Goal: Information Seeking & Learning: Find specific fact

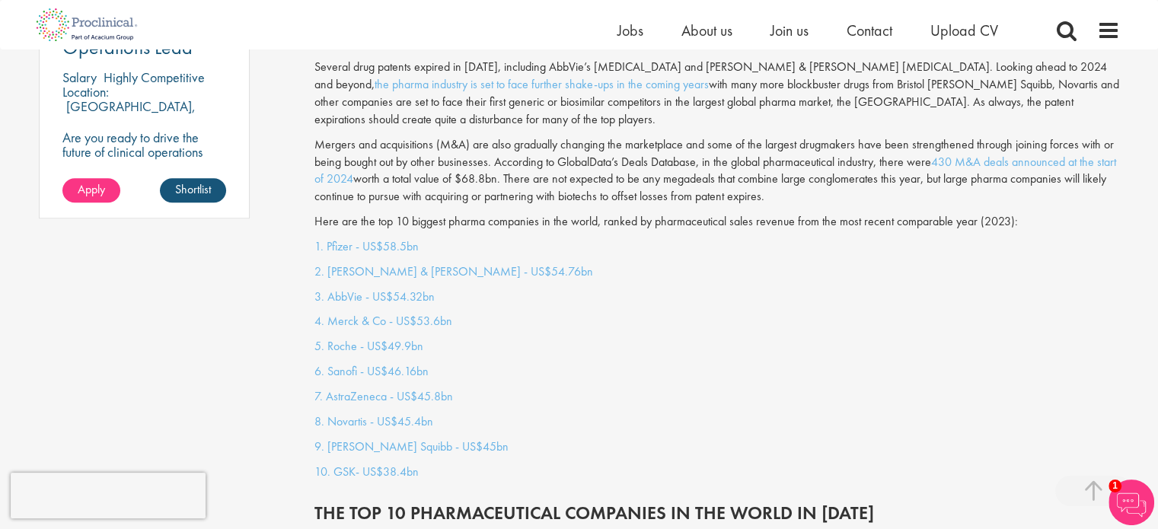
scroll to position [1235, 0]
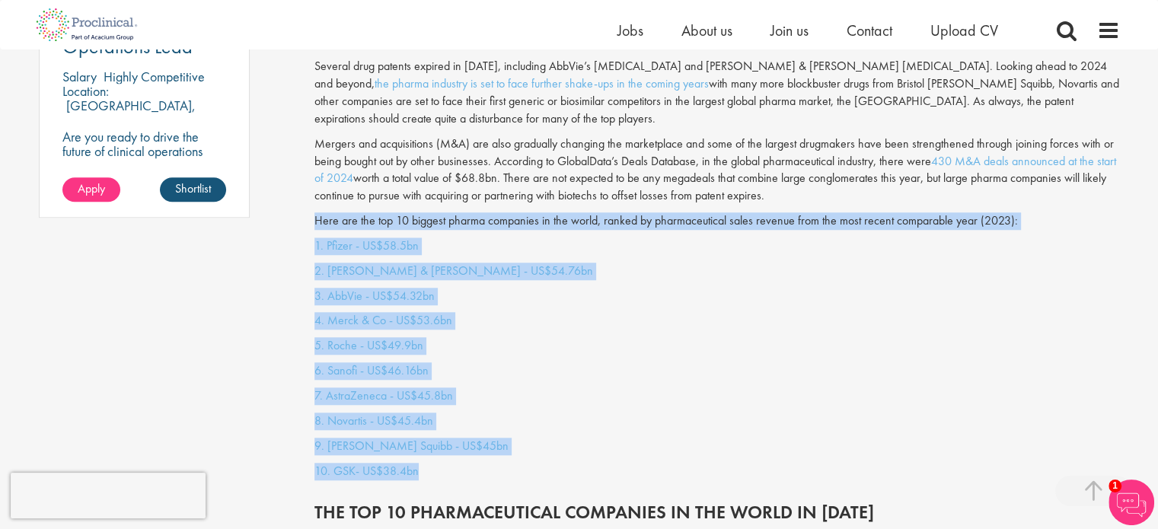
drag, startPoint x: 314, startPoint y: 202, endPoint x: 437, endPoint y: 461, distance: 286.8
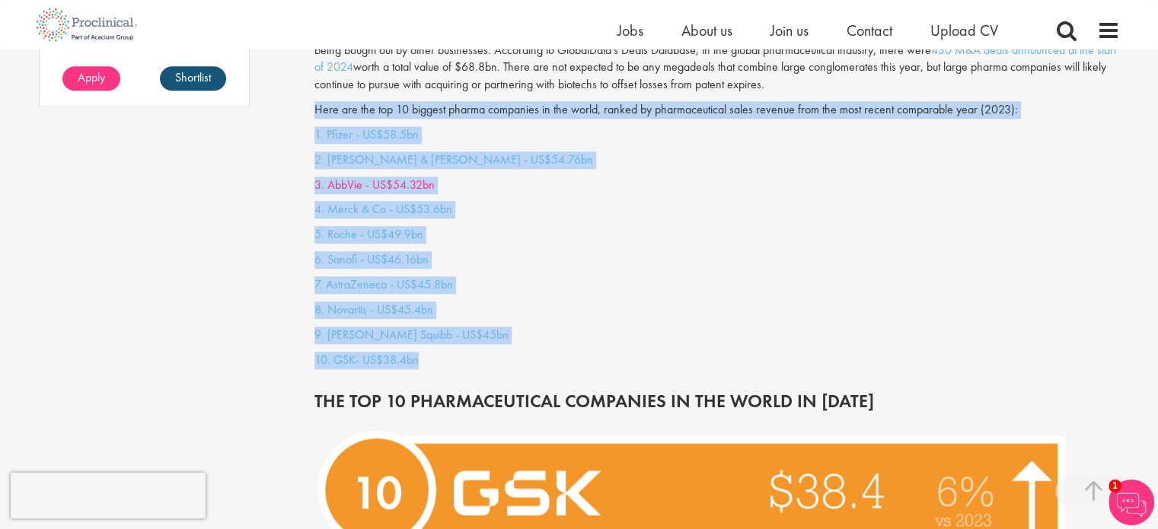
scroll to position [1346, 0]
copy div "Here are the top 10 biggest pharma companies in the world, ranked by pharmaceut…"
click at [493, 201] on p "4. Merck & Co - US$53.6bn" at bounding box center [717, 210] width 806 height 18
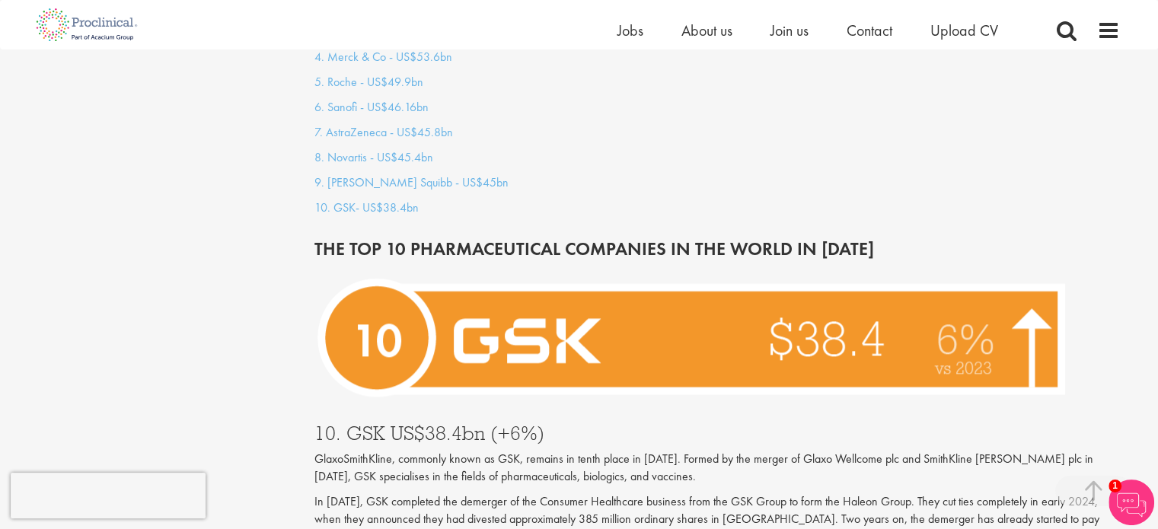
scroll to position [1493, 0]
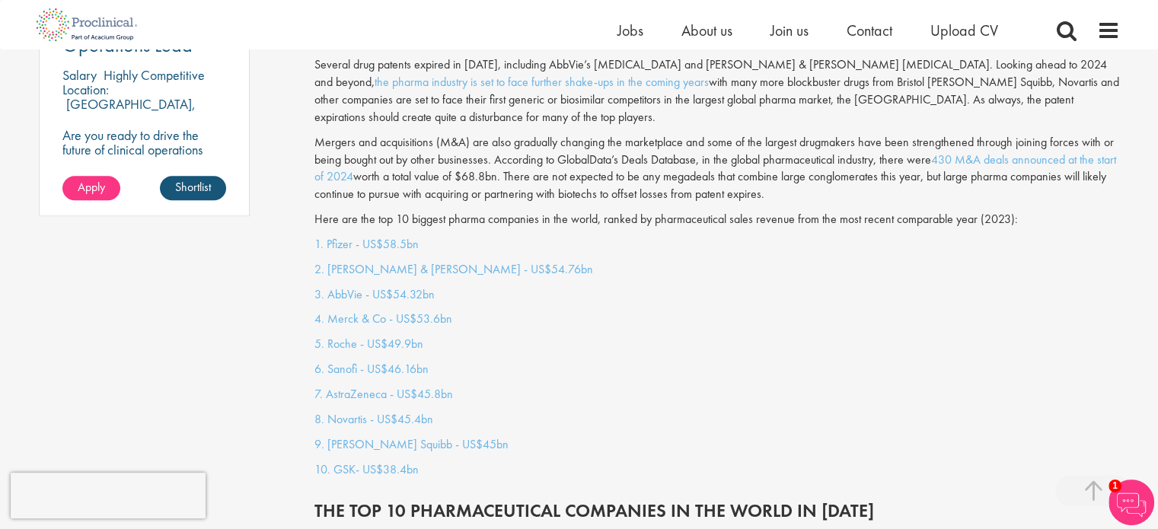
scroll to position [1238, 0]
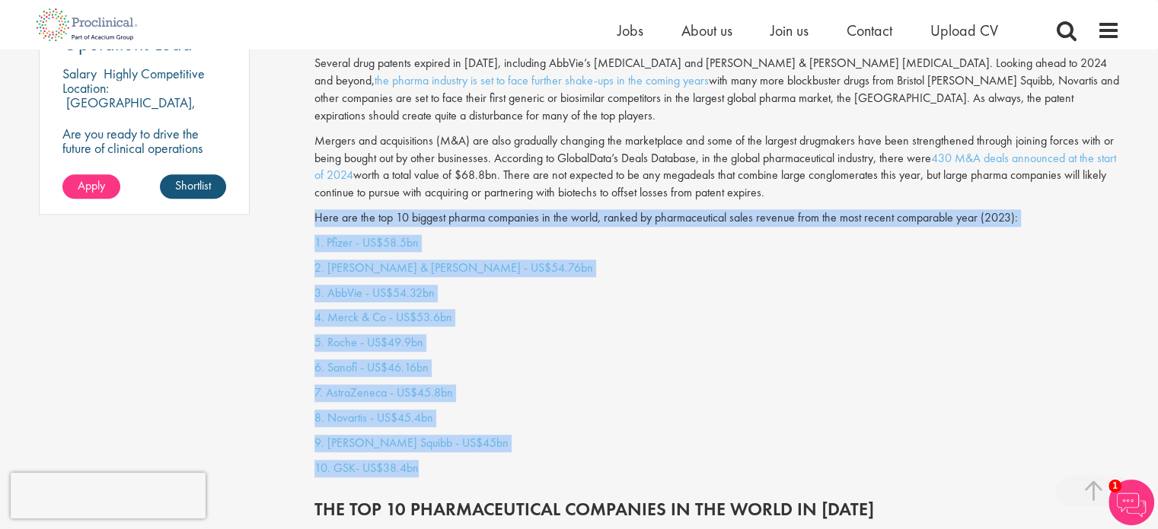
drag, startPoint x: 313, startPoint y: 199, endPoint x: 479, endPoint y: 444, distance: 296.1
copy div "Here are the top 10 biggest pharma companies in the world, ranked by pharmaceut…"
click at [674, 364] on div "1. Pfizer - US$58.5bn 2. Johnson & Johnson - US$54.76bn 3. AbbVie - US$54.32bn …" at bounding box center [717, 360] width 828 height 250
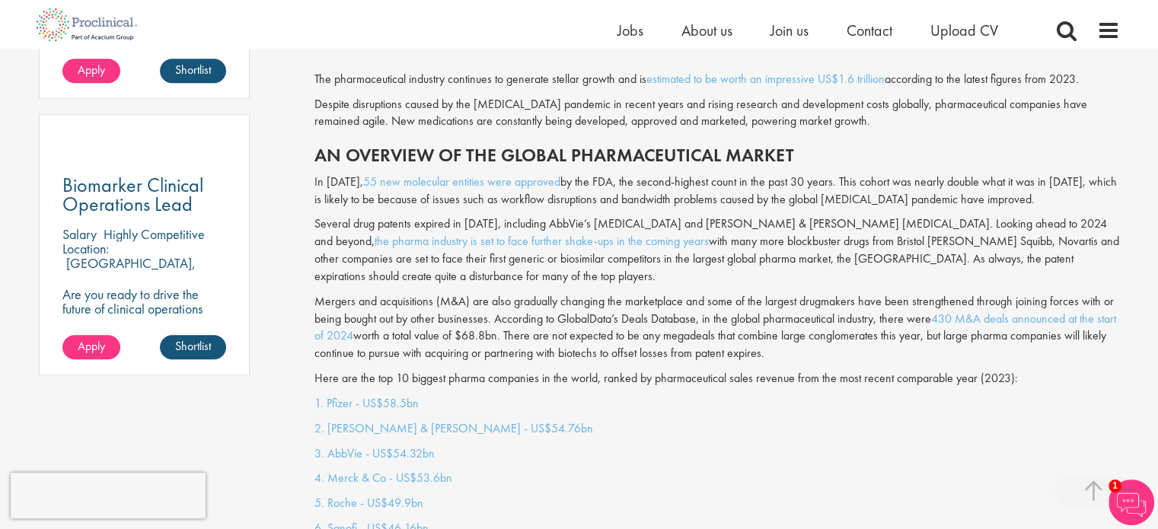
scroll to position [1077, 0]
click at [674, 371] on p "Here are the top 10 biggest pharma companies in the world, ranked by pharmaceut…" at bounding box center [717, 380] width 806 height 18
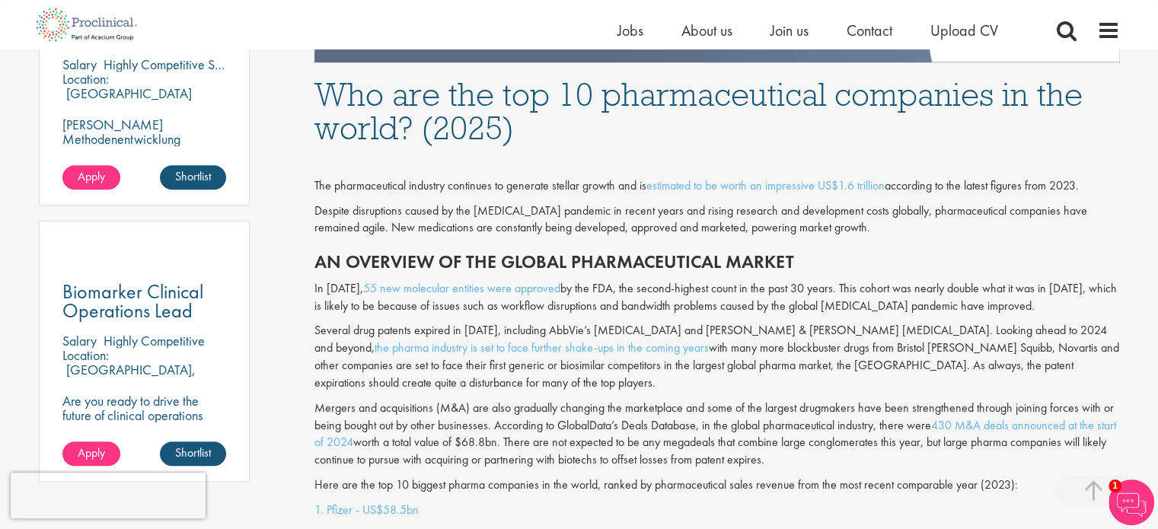
scroll to position [970, 0]
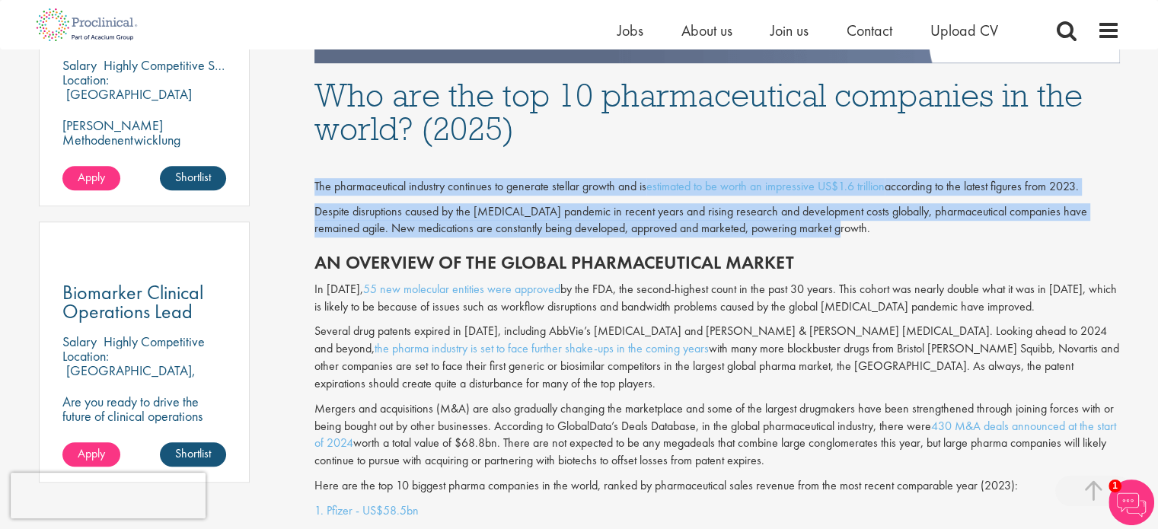
drag, startPoint x: 314, startPoint y: 188, endPoint x: 822, endPoint y: 231, distance: 509.8
click at [822, 231] on div "The pharmaceutical industry continues to generate stellar growth and is estimat…" at bounding box center [717, 328] width 828 height 350
copy div "The pharmaceutical industry continues to generate stellar growth and is estimat…"
click at [540, 195] on div "The pharmaceutical industry continues to generate stellar growth and is estimat…" at bounding box center [717, 328] width 828 height 350
